Goal: Check status

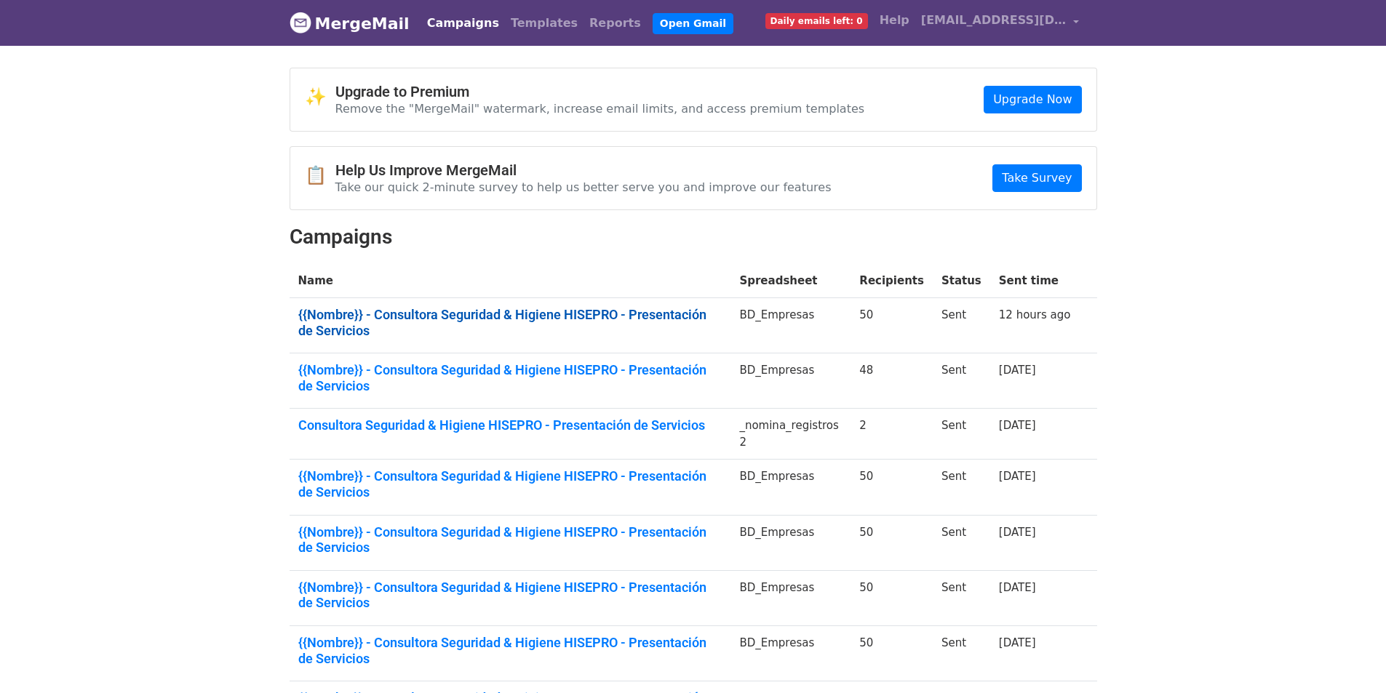
click at [563, 314] on link "{{Nombre}} - Consultora Seguridad & Higiene HISEPRO - Presentación de Servicios" at bounding box center [510, 322] width 424 height 31
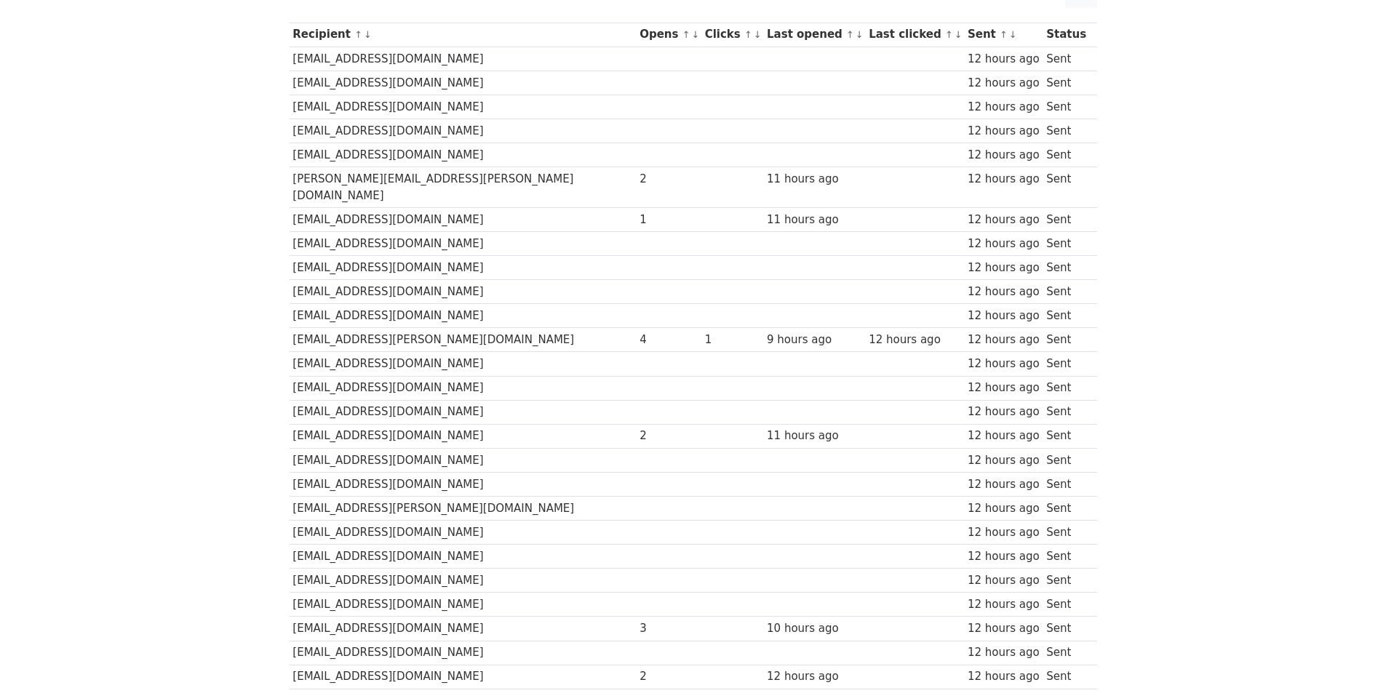
scroll to position [179, 0]
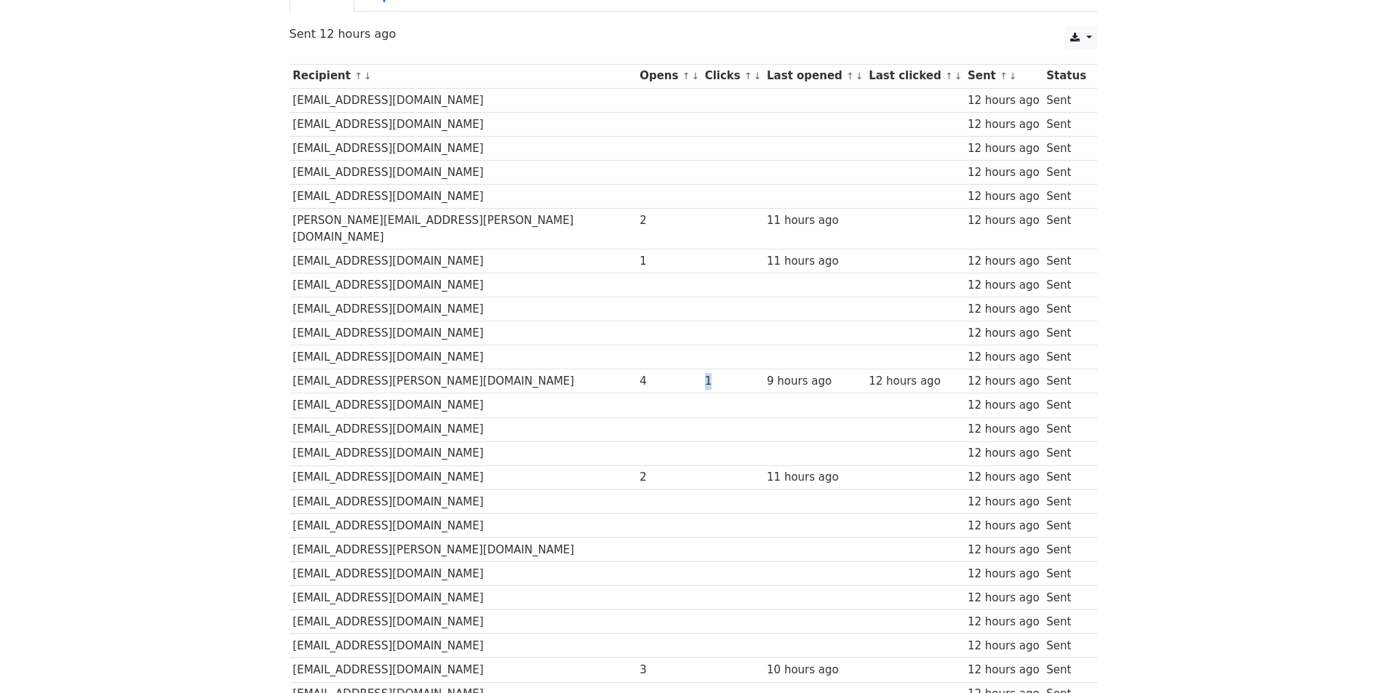
drag, startPoint x: 636, startPoint y: 367, endPoint x: 648, endPoint y: 365, distance: 11.7
click at [705, 373] on div "1" at bounding box center [732, 381] width 55 height 17
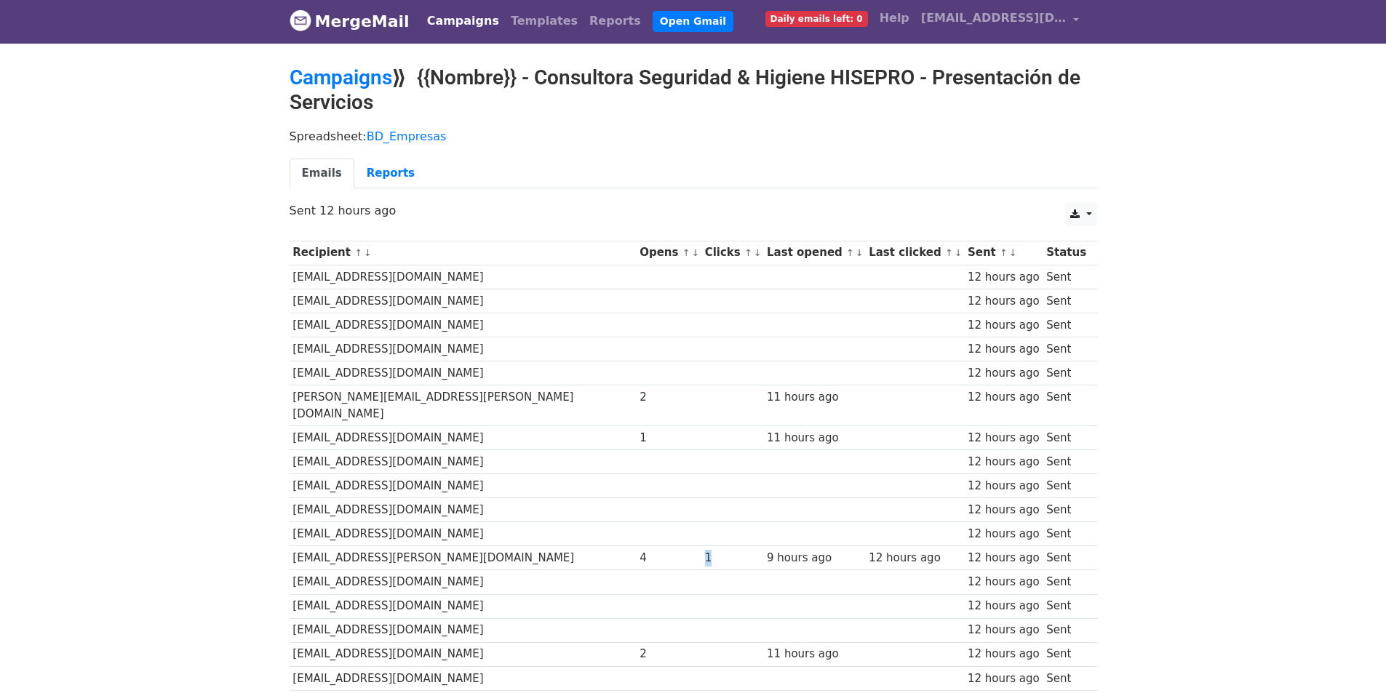
scroll to position [0, 0]
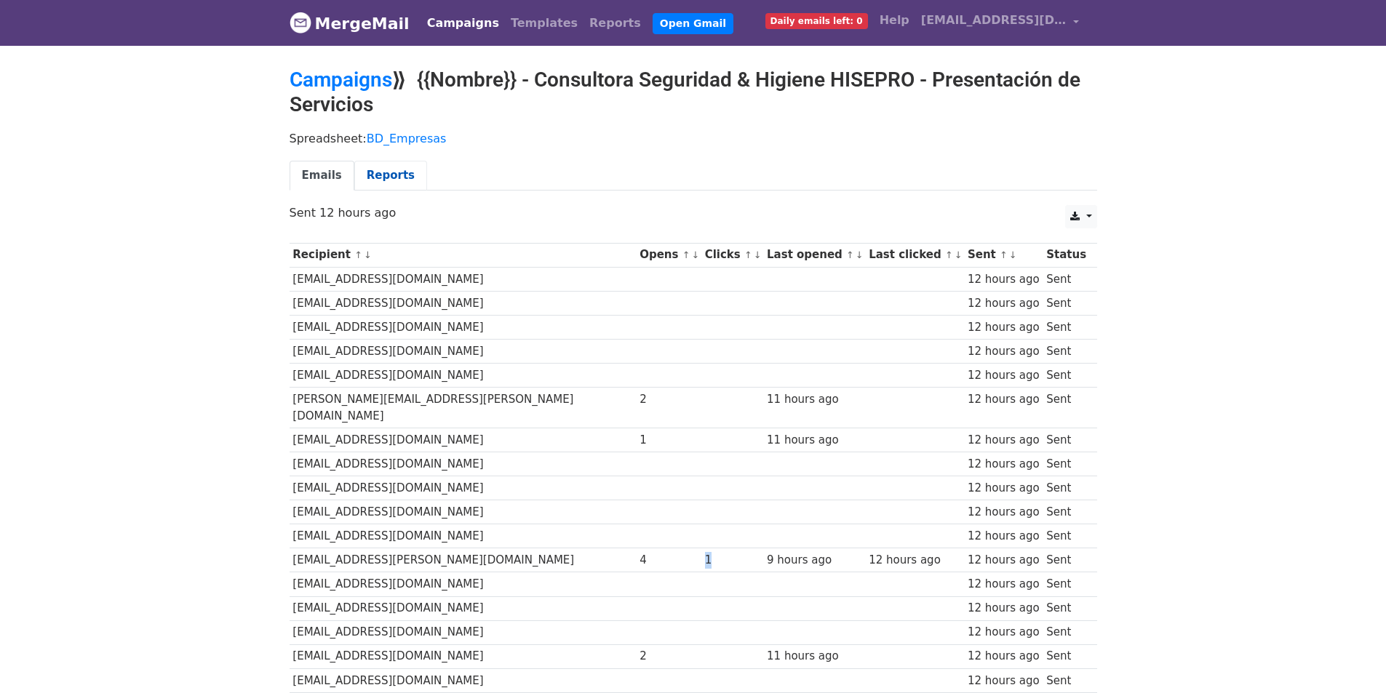
click at [402, 176] on link "Reports" at bounding box center [390, 176] width 73 height 30
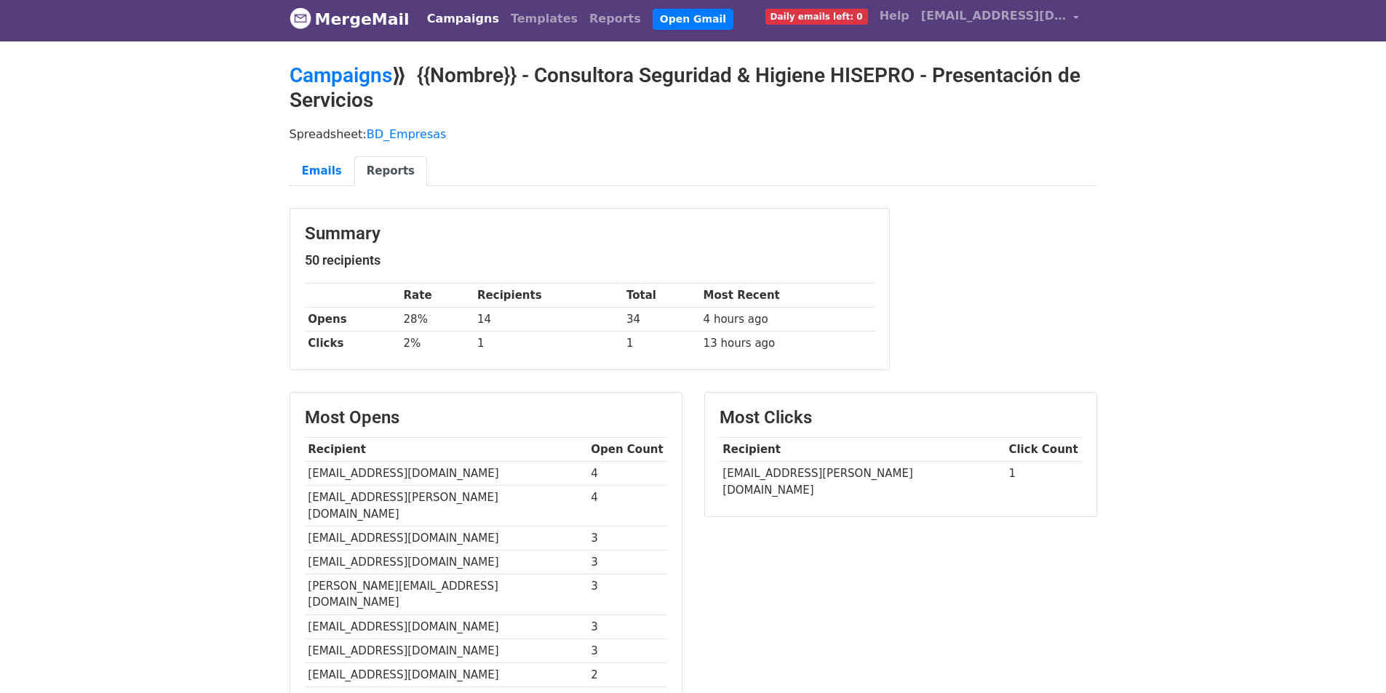
scroll to position [291, 0]
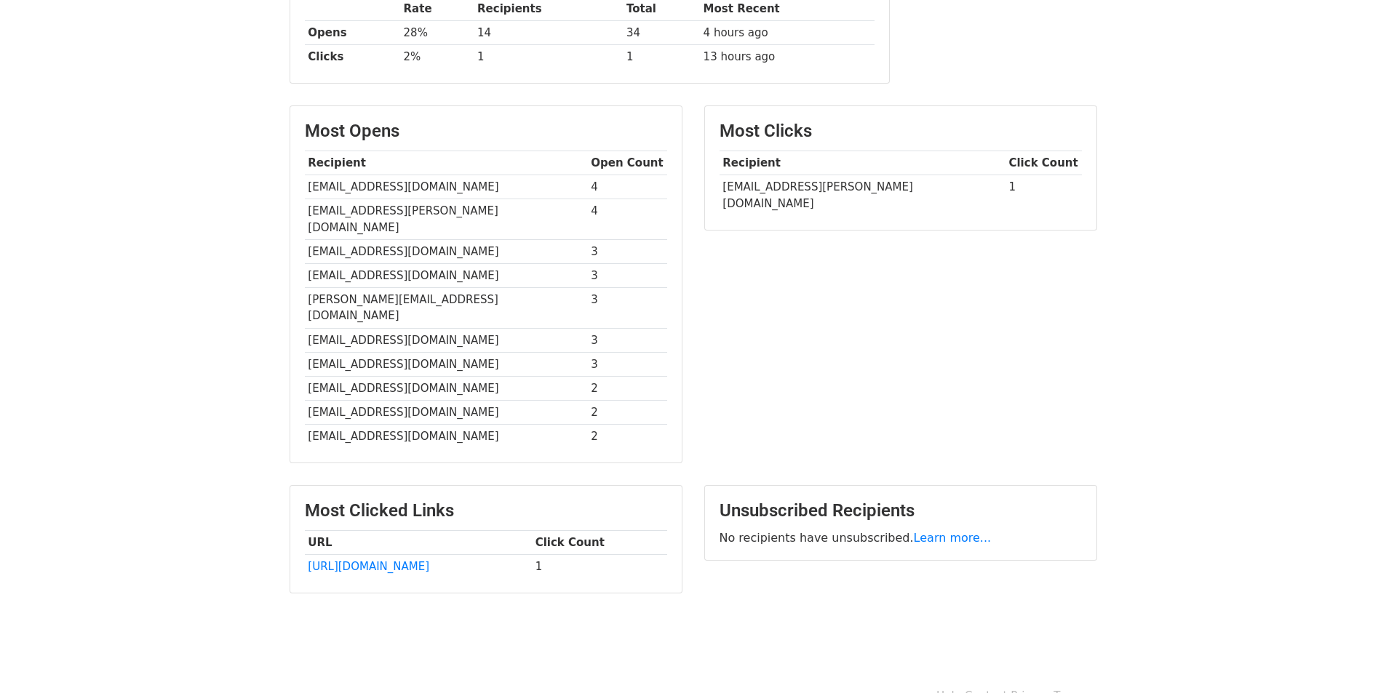
drag, startPoint x: 548, startPoint y: 529, endPoint x: 536, endPoint y: 533, distance: 13.1
click at [536, 555] on td "1" at bounding box center [599, 567] width 135 height 24
drag, startPoint x: 434, startPoint y: 535, endPoint x: 279, endPoint y: 541, distance: 155.1
click at [279, 541] on div "Most Clicked Links URL Click Count https://hisepro.com.ar 1" at bounding box center [486, 546] width 415 height 123
click at [229, 576] on body "MergeMail Campaigns Templates Reports Open Gmail Daily emails left: 0 Help hise…" at bounding box center [693, 188] width 1386 height 958
